Goal: Task Accomplishment & Management: Manage account settings

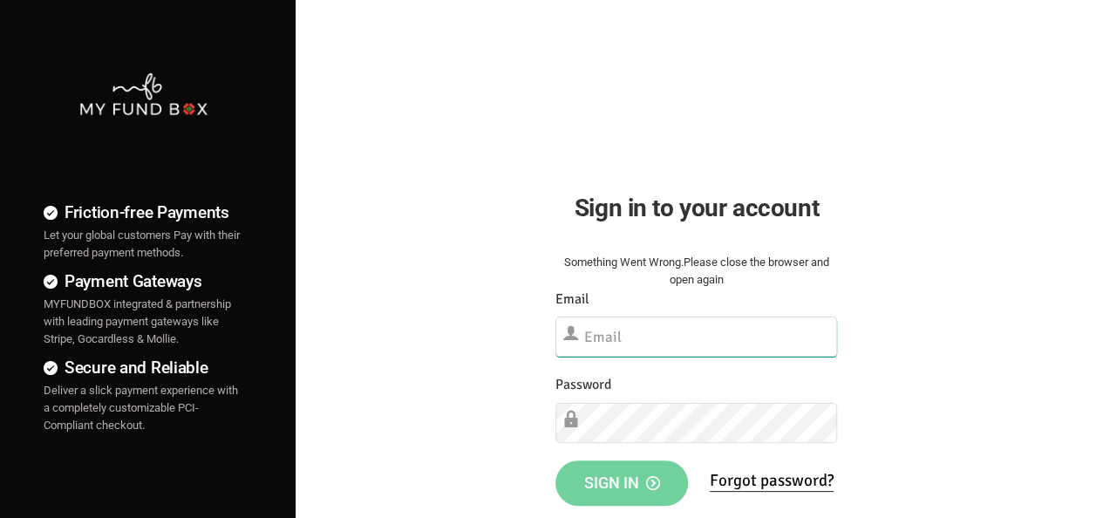
click at [705, 338] on input "text" at bounding box center [696, 337] width 282 height 40
paste input "[EMAIL_ADDRESS][DOMAIN_NAME]"
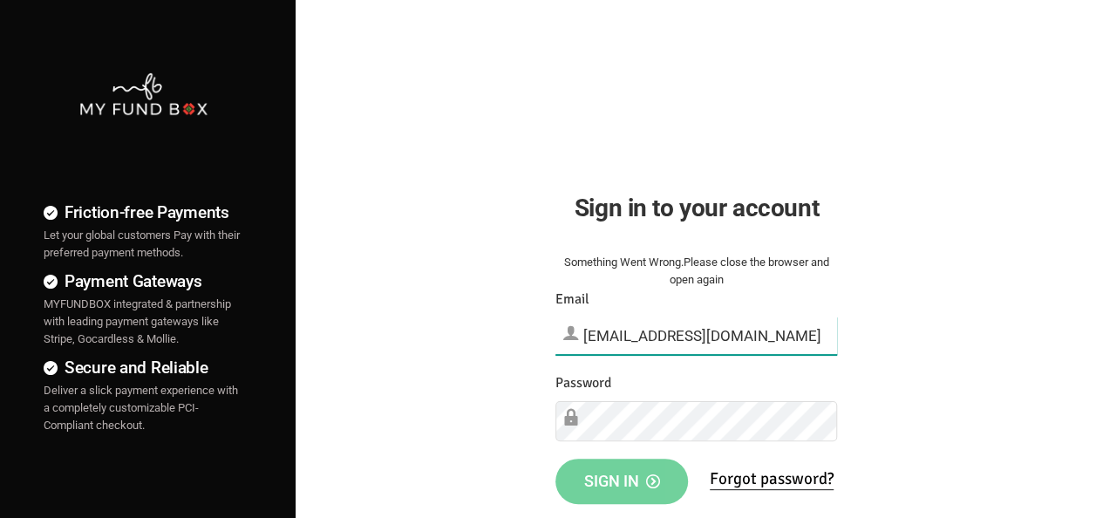
type input "[EMAIL_ADDRESS][DOMAIN_NAME]"
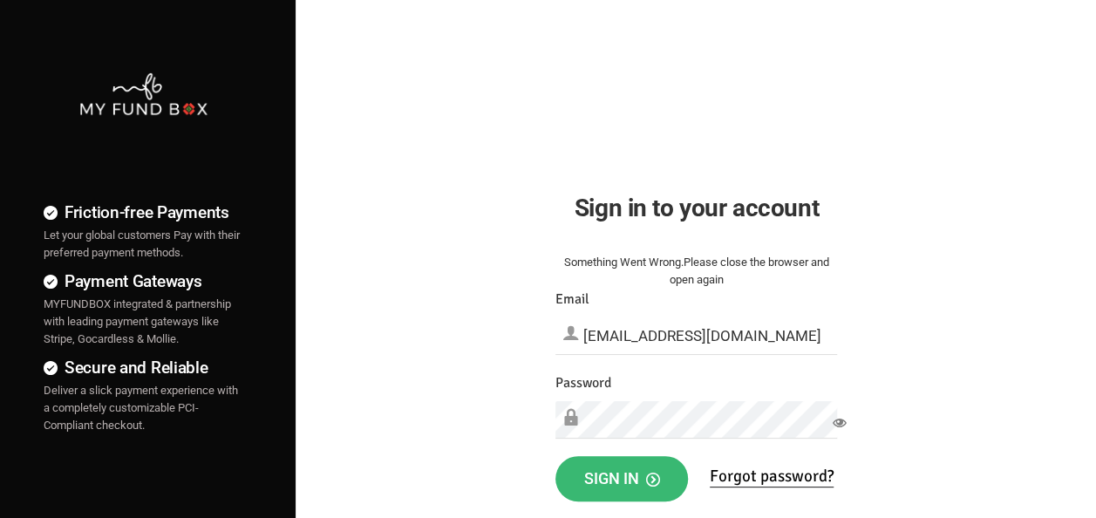
click at [617, 488] on button "Sign in" at bounding box center [621, 478] width 133 height 45
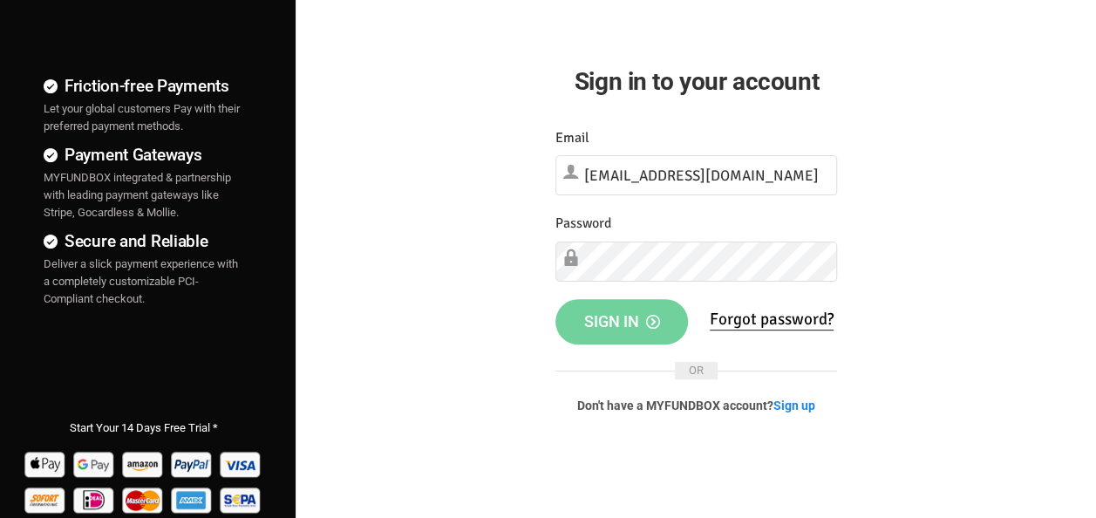
scroll to position [167, 0]
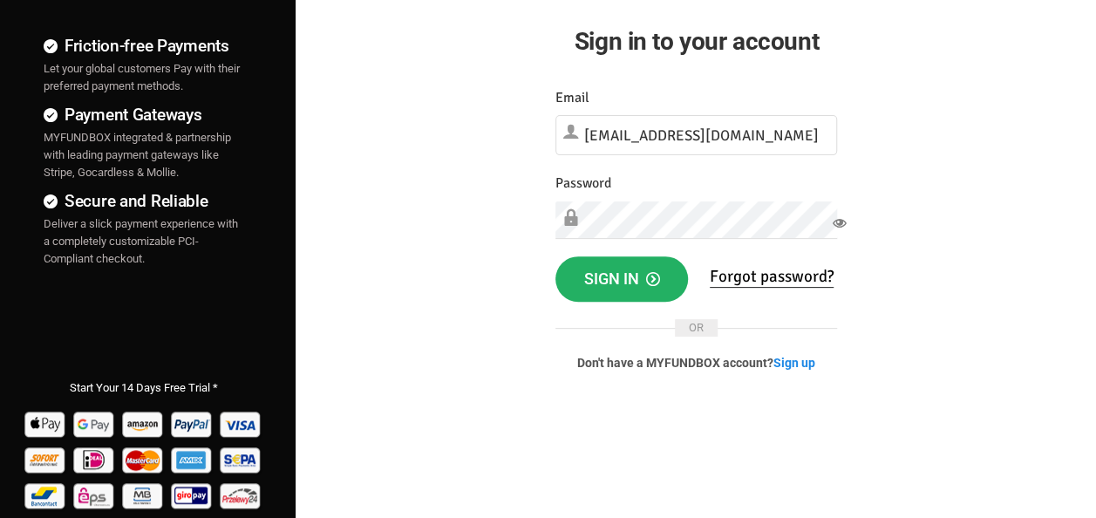
click at [636, 279] on span "Sign in" at bounding box center [621, 278] width 76 height 18
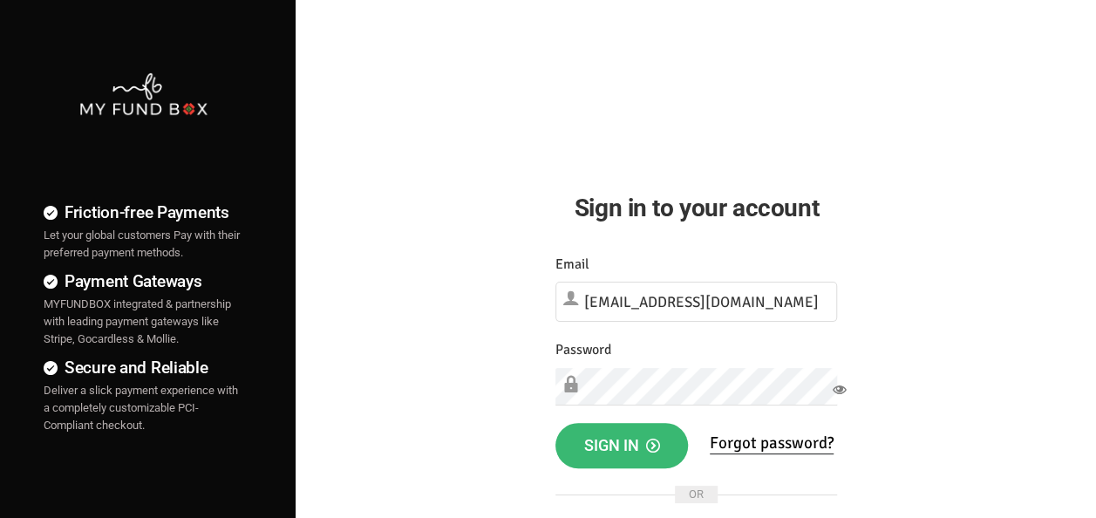
click at [657, 448] on icon "button" at bounding box center [652, 446] width 14 height 14
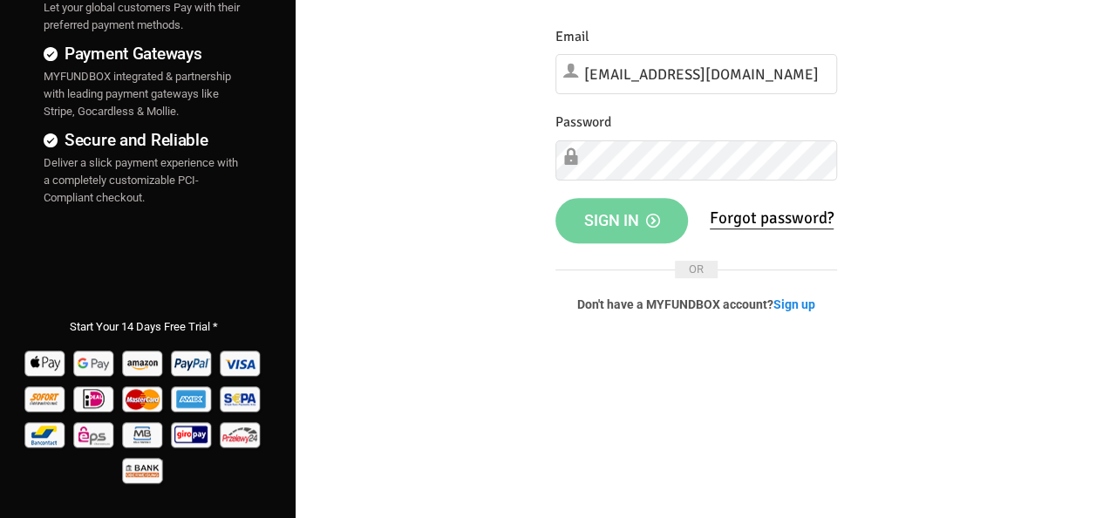
scroll to position [230, 0]
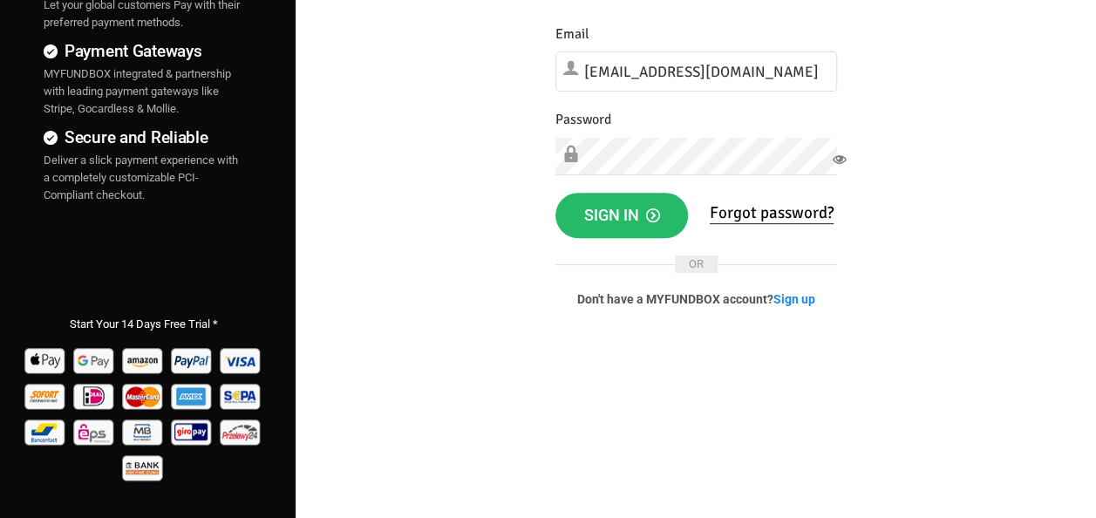
click at [840, 160] on icon at bounding box center [840, 160] width 14 height 14
click at [648, 218] on icon "button" at bounding box center [652, 215] width 14 height 14
